Goal: Information Seeking & Learning: Understand process/instructions

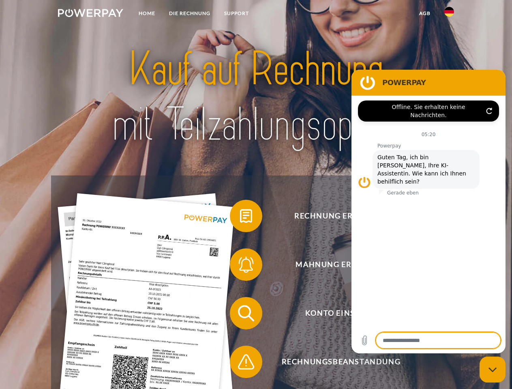
click at [90, 14] on img at bounding box center [90, 13] width 65 height 8
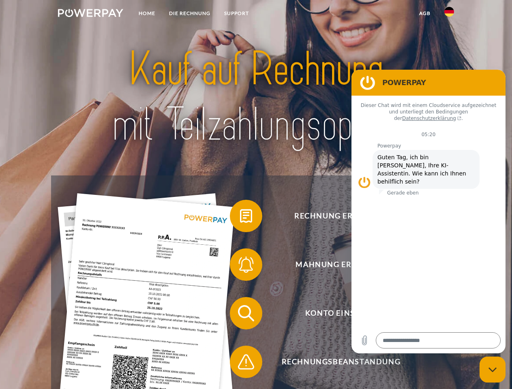
click at [449, 14] on img at bounding box center [449, 12] width 10 height 10
click at [424, 13] on link "agb" at bounding box center [424, 13] width 25 height 15
click at [240, 218] on span at bounding box center [234, 216] width 41 height 41
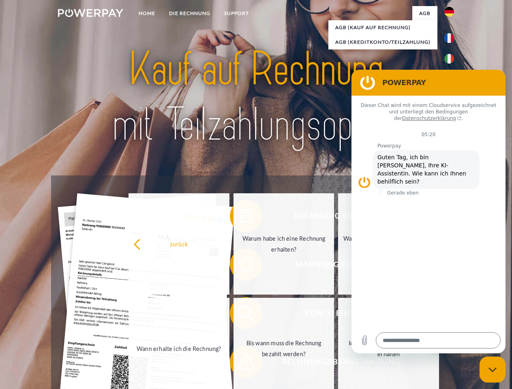
click at [240, 266] on div "Rechnung erhalten? Mahnung erhalten? Konto einsehen" at bounding box center [255, 337] width 409 height 324
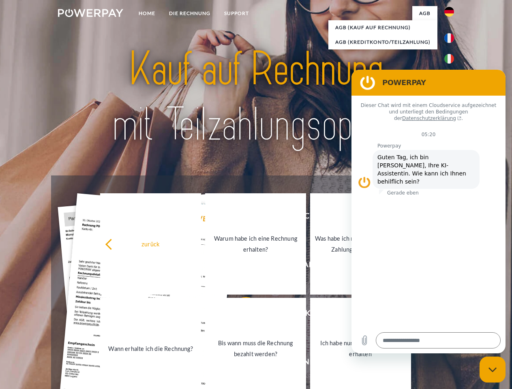
click at [240, 315] on link "Bis wann muss die Rechnung bezahlt werden?" at bounding box center [255, 348] width 101 height 101
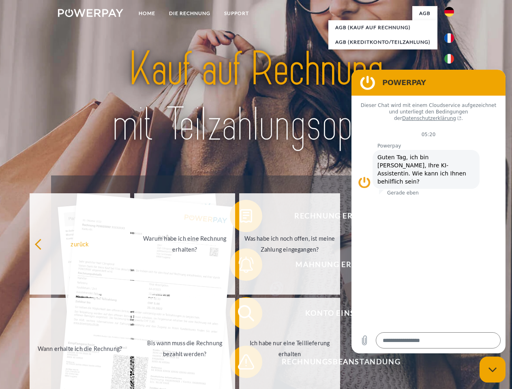
click at [240, 363] on span at bounding box center [234, 362] width 41 height 41
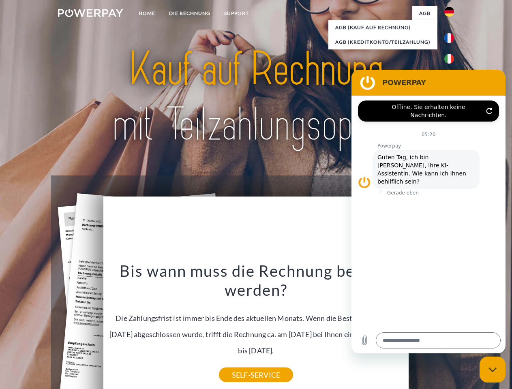
click at [492, 370] on icon "Messaging-Fenster schließen" at bounding box center [492, 369] width 9 height 5
type textarea "*"
